Goal: Entertainment & Leisure: Consume media (video, audio)

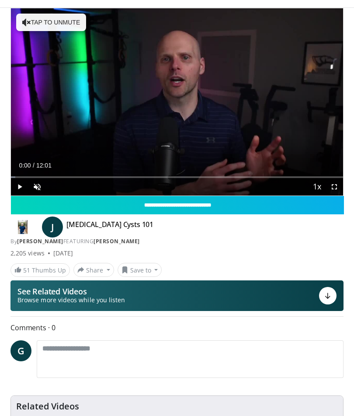
scroll to position [17, 0]
click at [14, 188] on span "Video Player" at bounding box center [19, 186] width 17 height 17
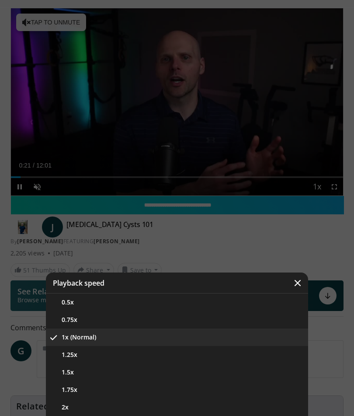
click at [95, 134] on div "Video Player" at bounding box center [177, 208] width 354 height 416
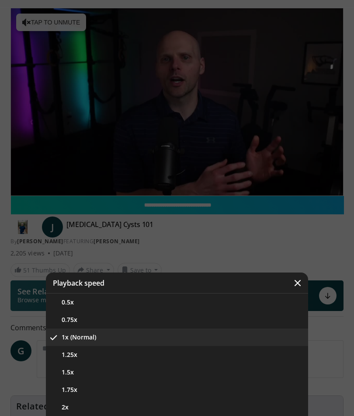
click at [44, 207] on div "Video Player" at bounding box center [177, 208] width 354 height 416
click at [68, 340] on button "1x (Normal)" at bounding box center [177, 336] width 262 height 17
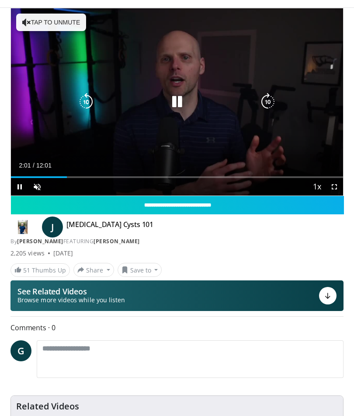
click at [40, 142] on div "10 seconds Tap to unmute" at bounding box center [177, 101] width 332 height 187
